Goal: Transaction & Acquisition: Purchase product/service

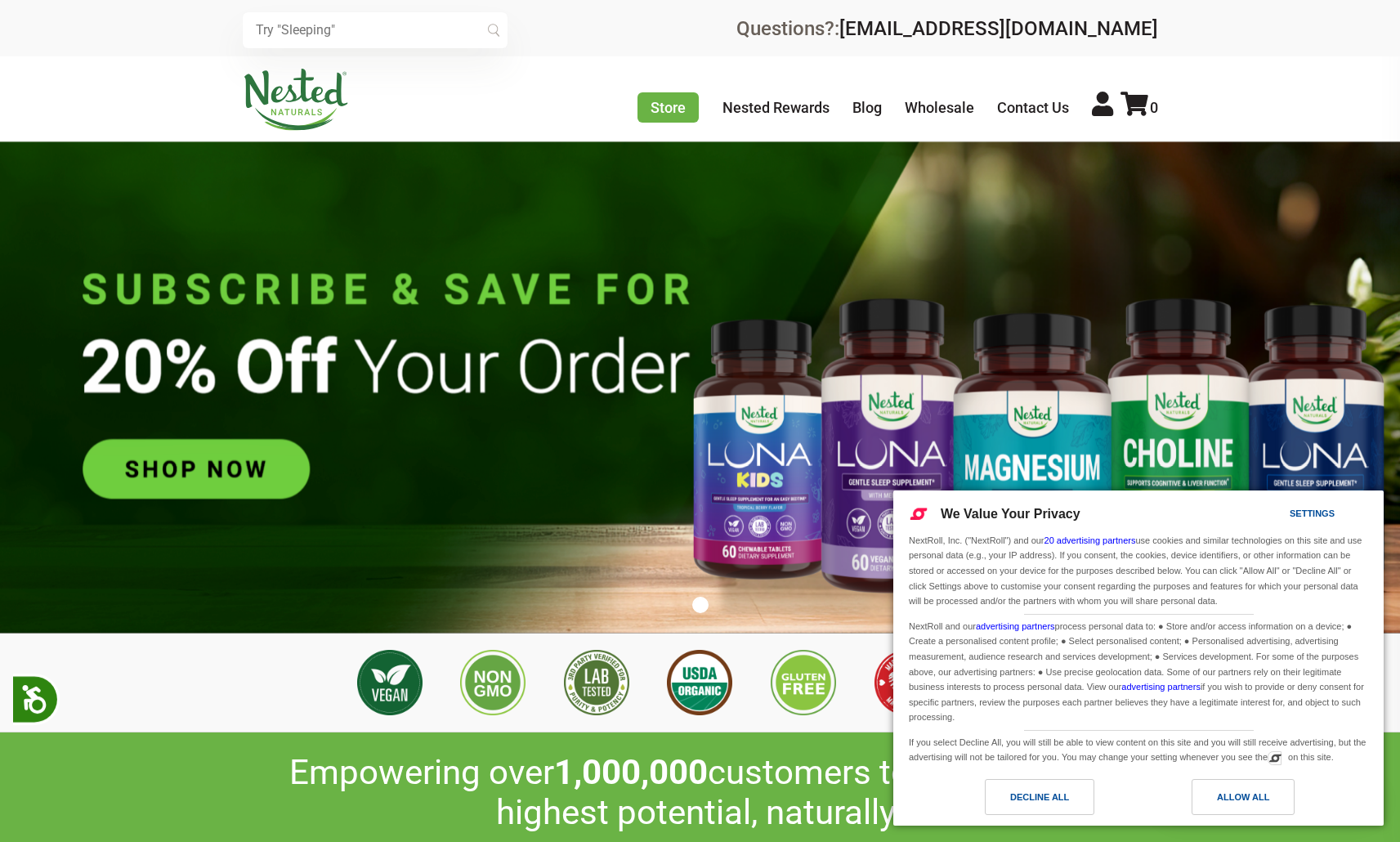
scroll to position [0, 574]
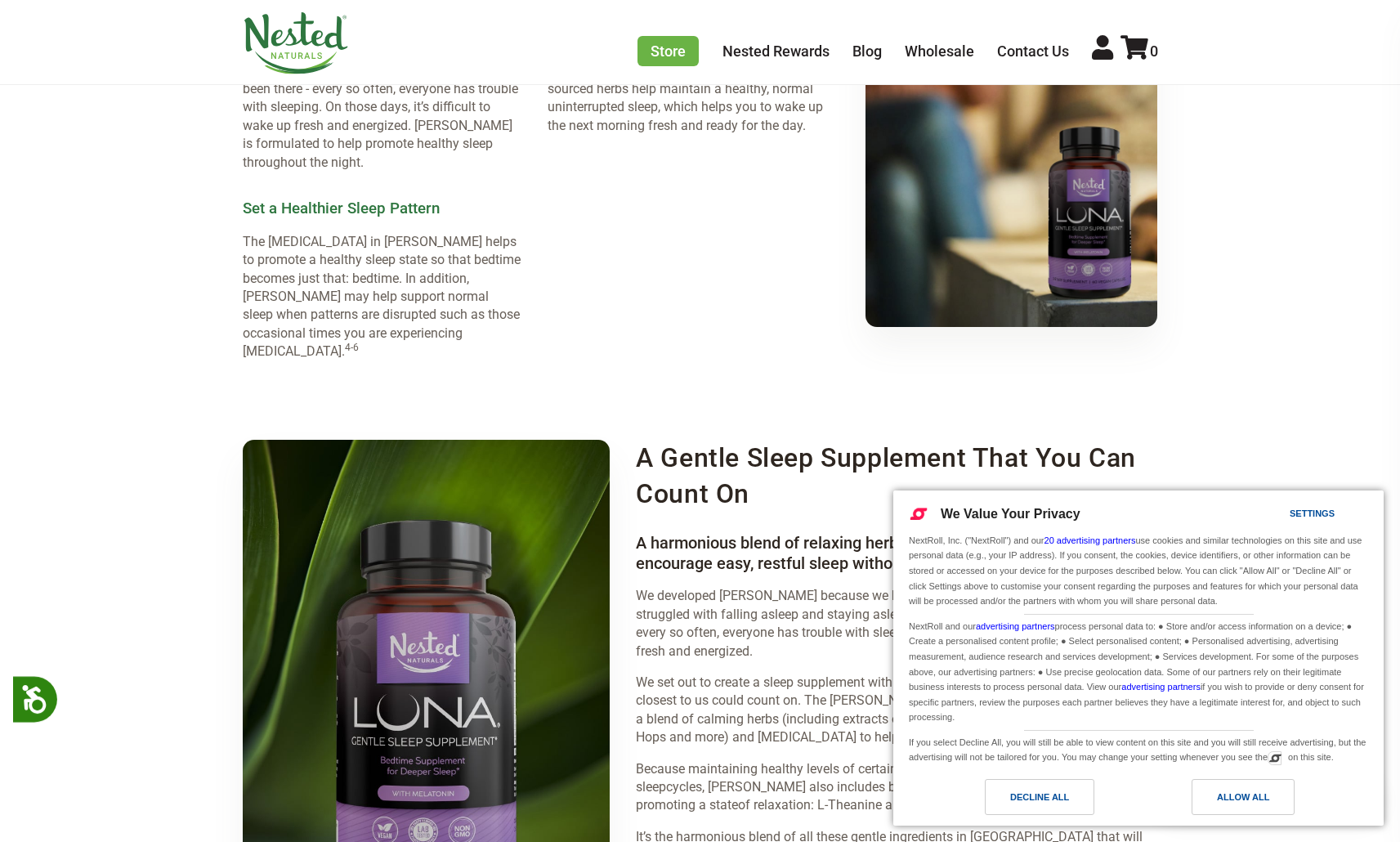
scroll to position [2526, 0]
